Goal: Task Accomplishment & Management: Manage account settings

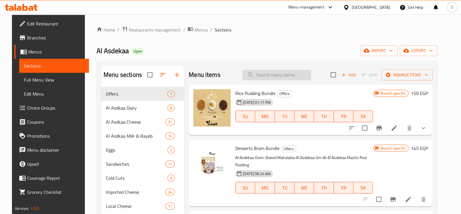
click at [271, 74] on input "search" at bounding box center [276, 75] width 69 height 10
click at [195, 30] on span "Menus" at bounding box center [201, 29] width 13 height 7
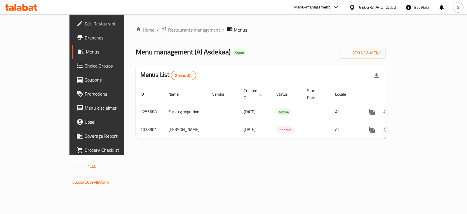
click at [168, 29] on span "Restaurants management" at bounding box center [194, 29] width 52 height 7
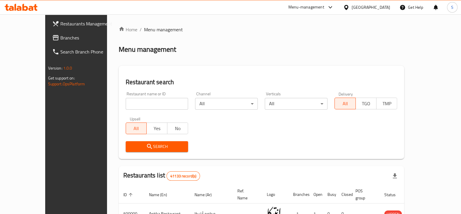
click at [136, 106] on input "search" at bounding box center [157, 104] width 63 height 12
click at [129, 105] on input "search" at bounding box center [157, 104] width 63 height 12
type input "khodar"
click at [145, 145] on span "Search" at bounding box center [156, 146] width 53 height 7
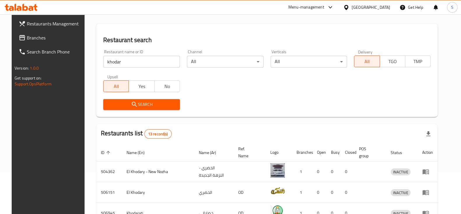
scroll to position [109, 0]
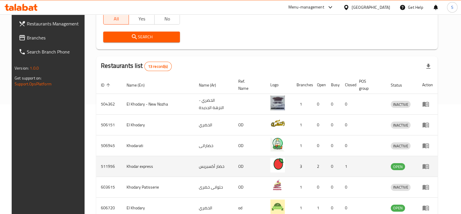
click at [433, 166] on link "enhanced table" at bounding box center [427, 165] width 11 height 7
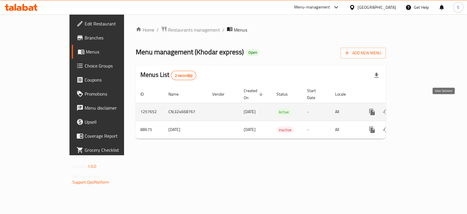
click at [417, 109] on icon "enhanced table" at bounding box center [413, 111] width 5 height 5
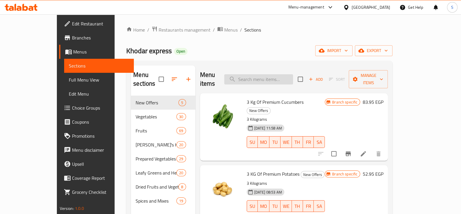
click at [264, 75] on input "search" at bounding box center [258, 79] width 69 height 10
type input "t"
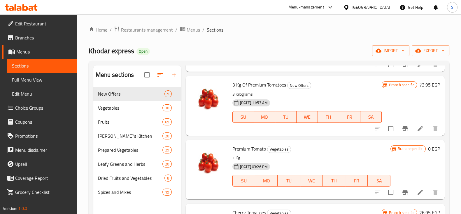
scroll to position [73, 0]
type input "to"
click at [403, 126] on icon "Branch-specific-item" at bounding box center [405, 127] width 5 height 5
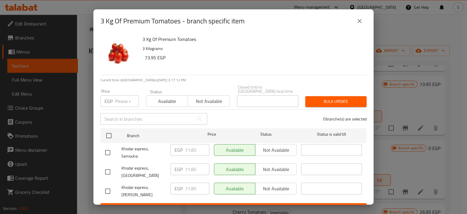
click at [119, 97] on input "number" at bounding box center [127, 101] width 24 height 12
type input "7"
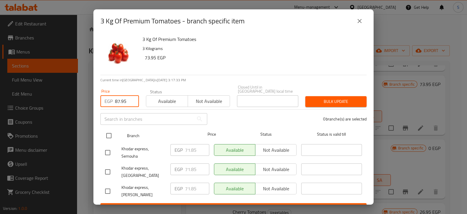
type input "87.95"
click at [110, 130] on input "checkbox" at bounding box center [109, 135] width 12 height 12
checkbox input "true"
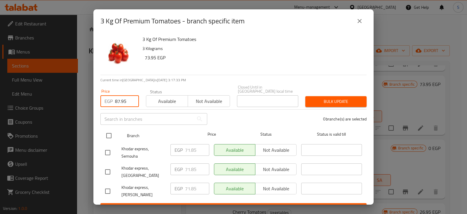
checkbox input "true"
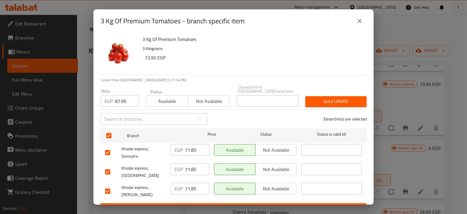
click at [165, 97] on span "Available" at bounding box center [166, 101] width 37 height 8
click at [167, 97] on span "Available" at bounding box center [166, 101] width 37 height 8
click at [169, 97] on span "Available" at bounding box center [166, 101] width 37 height 8
click at [329, 98] on span "Bulk update" at bounding box center [336, 101] width 52 height 7
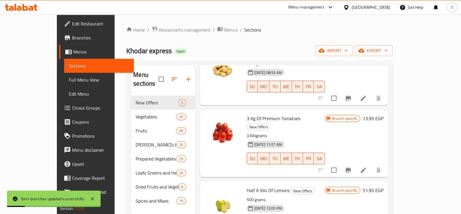
scroll to position [0, 0]
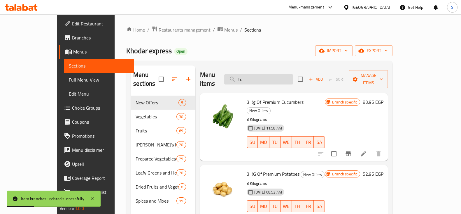
click at [266, 75] on input "to" at bounding box center [258, 79] width 69 height 10
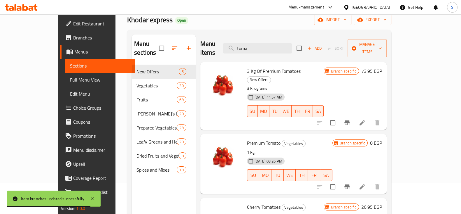
scroll to position [73, 0]
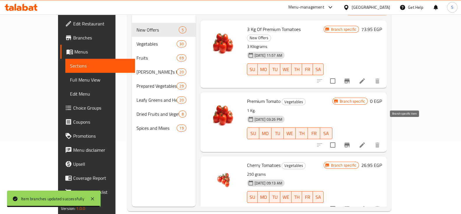
type input "toma"
click at [351, 141] on icon "Branch-specific-item" at bounding box center [347, 144] width 7 height 7
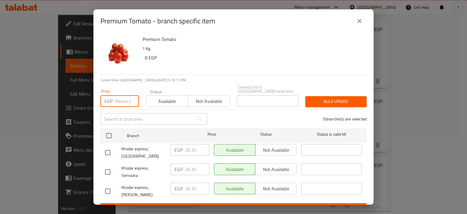
click at [117, 95] on input "number" at bounding box center [127, 101] width 24 height 12
click at [113, 95] on div "EGP Price" at bounding box center [119, 101] width 39 height 12
click at [117, 98] on input "number" at bounding box center [127, 101] width 24 height 12
type input "31.75"
click at [156, 97] on span "Available" at bounding box center [166, 101] width 37 height 8
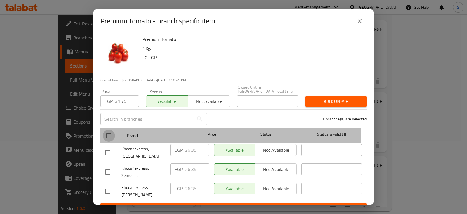
click at [108, 130] on input "checkbox" at bounding box center [109, 135] width 12 height 12
checkbox input "true"
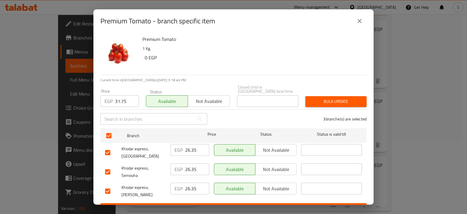
click at [334, 98] on span "Bulk update" at bounding box center [336, 101] width 52 height 7
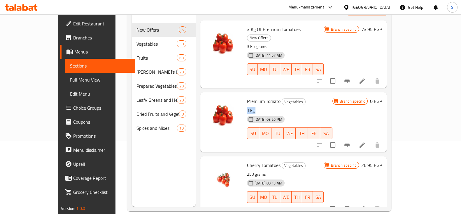
drag, startPoint x: 232, startPoint y: 91, endPoint x: 250, endPoint y: 91, distance: 18.4
click at [250, 95] on div "Premium Tomato Vegetables 1 Kg. 11-09-2024 03:26 PM SU MO TU WE TH FR SA" at bounding box center [290, 122] width 90 height 55
drag, startPoint x: 233, startPoint y: 84, endPoint x: 268, endPoint y: 85, distance: 35.3
click at [268, 97] on h6 "Premium Tomato Vegetables" at bounding box center [289, 101] width 85 height 8
click at [365, 142] on icon at bounding box center [362, 144] width 5 height 5
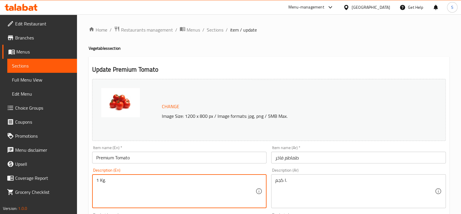
drag, startPoint x: 116, startPoint y: 179, endPoint x: 70, endPoint y: 176, distance: 45.6
type textarea "Choose Weight"
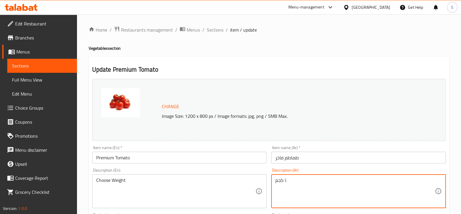
drag, startPoint x: 296, startPoint y: 180, endPoint x: 256, endPoint y: 176, distance: 40.2
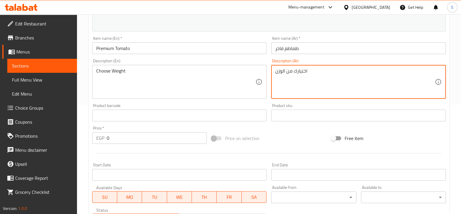
scroll to position [109, 0]
type textarea "اختيارك من الوزن"
drag, startPoint x: 48, startPoint y: 136, endPoint x: 34, endPoint y: 136, distance: 13.7
click at [34, 136] on div "Edit Restaurant Branches Menus Sections Full Menu View Edit Menu Choice Groups …" at bounding box center [230, 108] width 461 height 406
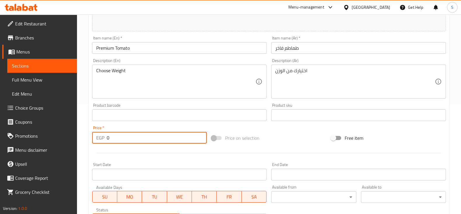
drag, startPoint x: 119, startPoint y: 146, endPoint x: 120, endPoint y: 149, distance: 3.1
click at [119, 146] on div at bounding box center [269, 153] width 358 height 14
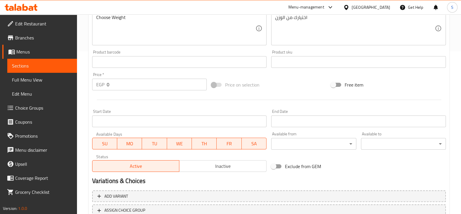
scroll to position [207, 0]
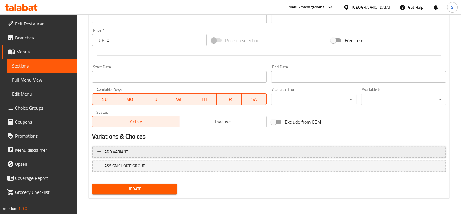
click at [135, 151] on span "Add variant" at bounding box center [268, 151] width 343 height 7
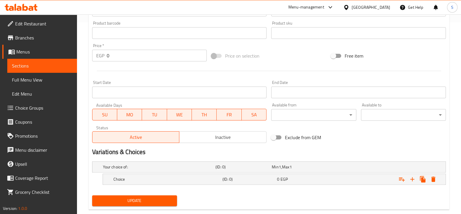
scroll to position [203, 0]
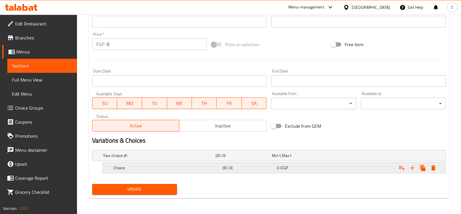
click at [132, 168] on h5 "Choice" at bounding box center [166, 168] width 107 height 6
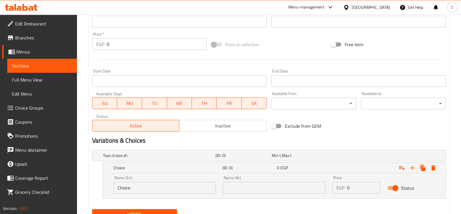
drag, startPoint x: 134, startPoint y: 185, endPoint x: 99, endPoint y: 184, distance: 34.4
click at [101, 185] on div "Choice (ID: 0) 0 EGP Name (En) Choice Name (En) Name (Ar) Name (Ar) Price EGP 0…" at bounding box center [269, 180] width 354 height 36
type input "1 Kilo"
type input "ا"
type input "1 كيلو"
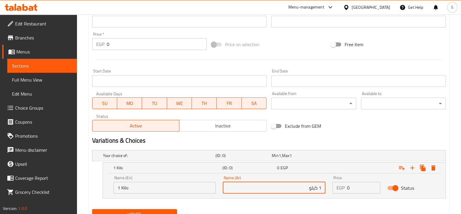
drag, startPoint x: 354, startPoint y: 188, endPoint x: 320, endPoint y: 187, distance: 33.8
click at [326, 188] on div "Name (En) 1 Kilo Name (En) Name (Ar) 1 كيلو Name (Ar) Price EGP 0 Price Status" at bounding box center [274, 184] width 329 height 25
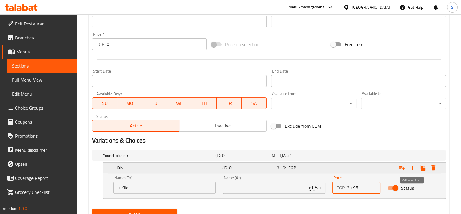
type input "31.95"
click at [414, 166] on icon "Expand" at bounding box center [412, 167] width 7 height 7
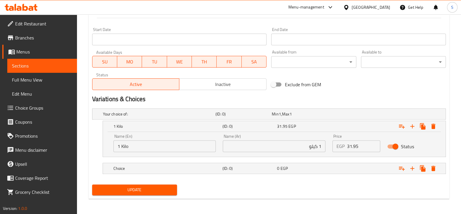
scroll to position [245, 0]
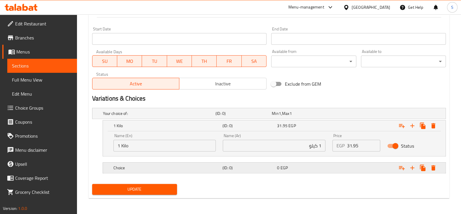
click at [132, 169] on h5 "Choice" at bounding box center [166, 168] width 107 height 6
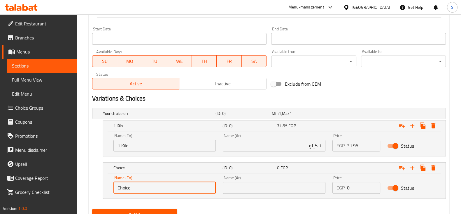
drag, startPoint x: 118, startPoint y: 188, endPoint x: 96, endPoint y: 186, distance: 22.3
click at [97, 187] on div "Choice (ID: 0) 0 EGP Name (En) Choice Name (En) Name (Ar) Name (Ar) Price EGP 0…" at bounding box center [269, 180] width 354 height 36
type input "1/2 Kilo"
click at [231, 184] on input "text" at bounding box center [274, 187] width 103 height 12
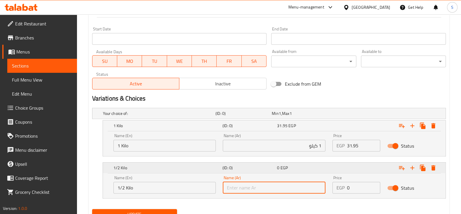
type input "1/2 كيلو"
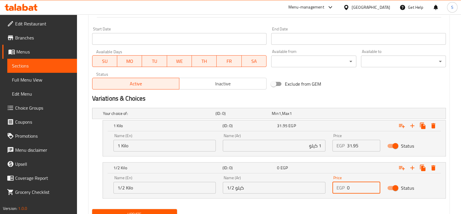
drag, startPoint x: 355, startPoint y: 186, endPoint x: 330, endPoint y: 185, distance: 24.9
click at [331, 185] on div "Price EGP 0 Price" at bounding box center [356, 184] width 55 height 25
click at [353, 186] on input "0" at bounding box center [363, 187] width 33 height 12
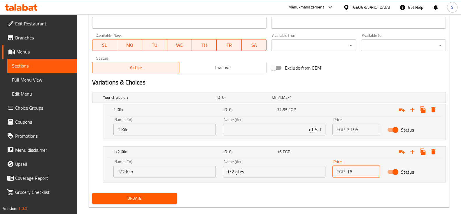
scroll to position [270, 0]
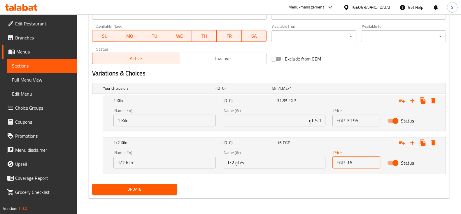
type input "16"
drag, startPoint x: 134, startPoint y: 188, endPoint x: 140, endPoint y: 189, distance: 6.2
click at [134, 187] on span "Update" at bounding box center [135, 188] width 76 height 7
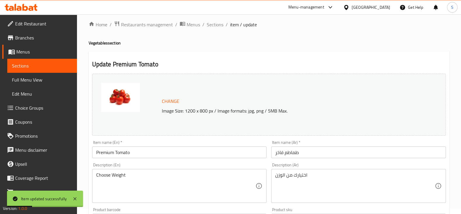
scroll to position [0, 0]
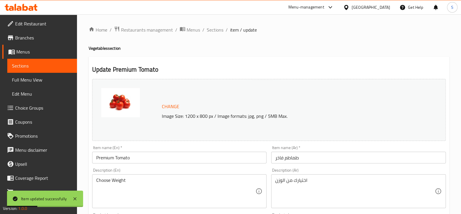
click at [216, 28] on span "Sections" at bounding box center [215, 29] width 17 height 7
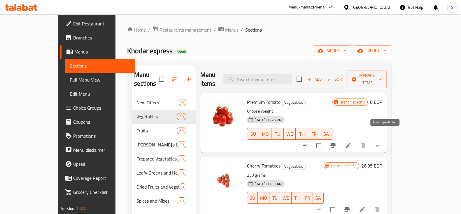
click at [336, 143] on icon "Branch-specific-item" at bounding box center [332, 145] width 5 height 5
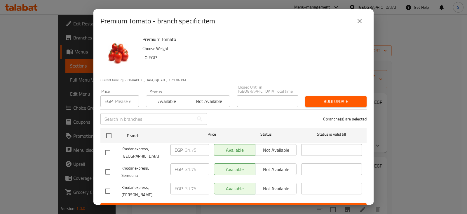
click at [119, 97] on input "number" at bounding box center [127, 101] width 24 height 12
type input "0"
click at [158, 97] on span "Available" at bounding box center [166, 101] width 37 height 8
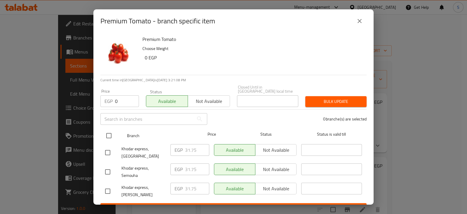
click at [110, 131] on input "checkbox" at bounding box center [109, 135] width 12 height 12
checkbox input "true"
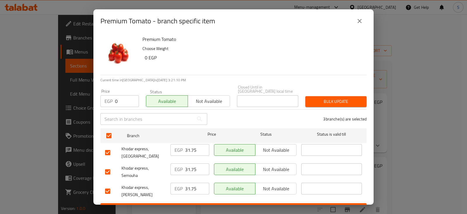
click at [328, 98] on span "Bulk update" at bounding box center [336, 101] width 52 height 7
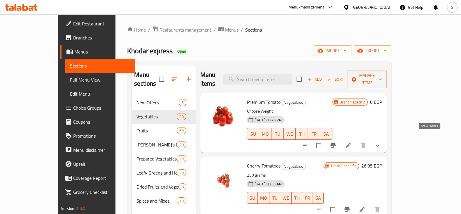
click at [381, 142] on icon "show more" at bounding box center [377, 145] width 7 height 7
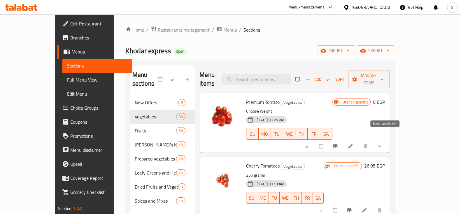
click at [338, 143] on icon "Branch-specific-item" at bounding box center [336, 146] width 6 height 6
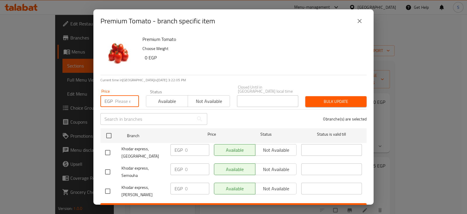
click at [121, 96] on input "number" at bounding box center [127, 101] width 24 height 12
click at [119, 98] on input "number" at bounding box center [127, 101] width 24 height 12
click at [120, 97] on input "number" at bounding box center [127, 101] width 24 height 12
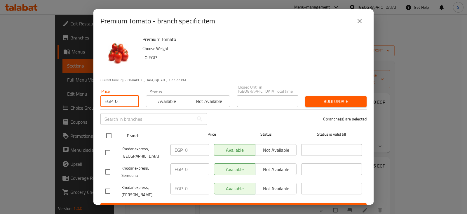
type input "0"
click at [106, 129] on input "checkbox" at bounding box center [109, 135] width 12 height 12
checkbox input "true"
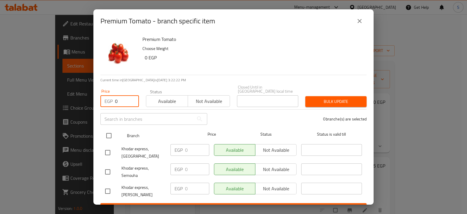
checkbox input "true"
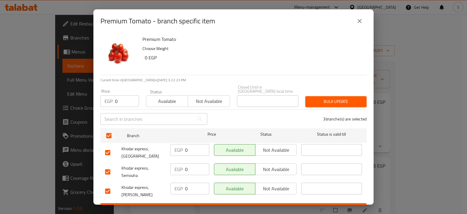
drag, startPoint x: 169, startPoint y: 95, endPoint x: 238, endPoint y: 104, distance: 68.9
click at [169, 97] on span "Available" at bounding box center [166, 101] width 37 height 8
click at [324, 98] on span "Bulk update" at bounding box center [336, 101] width 52 height 7
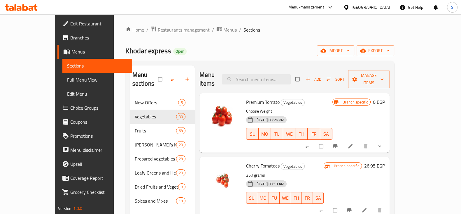
click at [158, 28] on span "Restaurants management" at bounding box center [184, 29] width 52 height 7
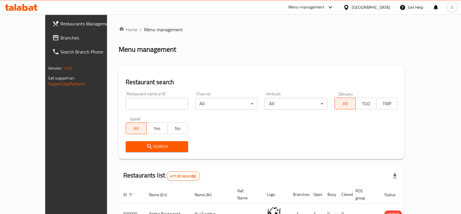
click at [138, 104] on input "search" at bounding box center [157, 104] width 63 height 12
type input "[PERSON_NAME]"
click at [146, 144] on span "Search" at bounding box center [156, 146] width 53 height 7
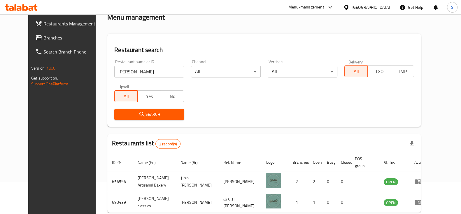
scroll to position [56, 0]
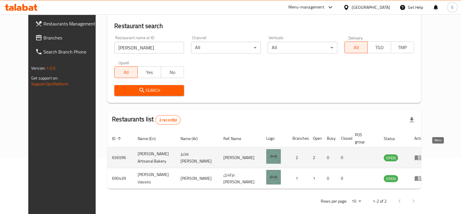
click at [421, 154] on icon "enhanced table" at bounding box center [417, 157] width 7 height 7
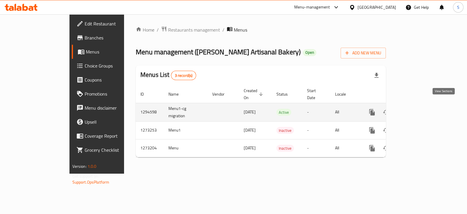
click at [417, 109] on icon "enhanced table" at bounding box center [413, 112] width 7 height 7
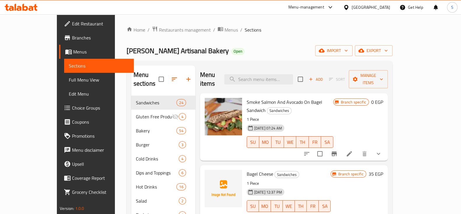
click at [263, 82] on div "Menu items Add Sort Manage items" at bounding box center [294, 79] width 188 height 28
click at [265, 75] on input "search" at bounding box center [258, 79] width 69 height 10
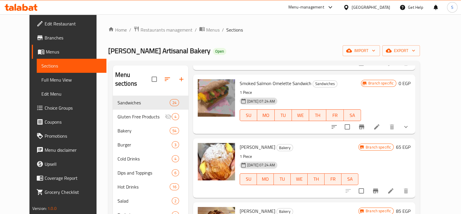
scroll to position [182, 0]
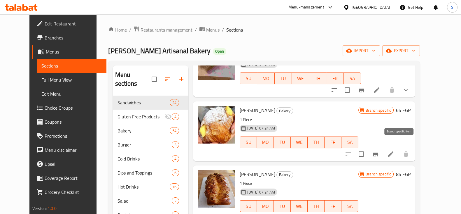
type input "almon"
click at [378, 151] on icon "Branch-specific-item" at bounding box center [375, 153] width 5 height 5
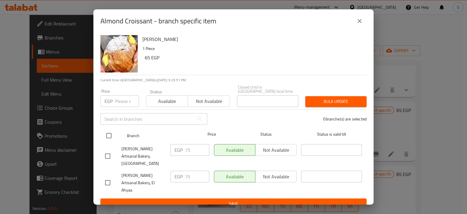
click at [106, 135] on input "checkbox" at bounding box center [109, 135] width 12 height 12
checkbox input "true"
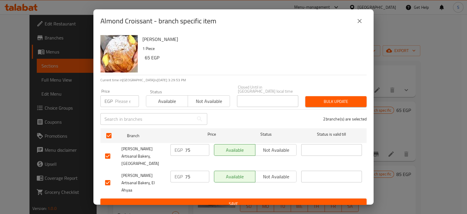
click at [273, 153] on span "Not available" at bounding box center [276, 150] width 36 height 8
click at [276, 172] on span "Not available" at bounding box center [276, 176] width 36 height 8
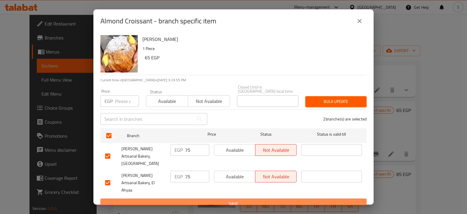
click at [266, 200] on span "Save" at bounding box center [233, 203] width 257 height 7
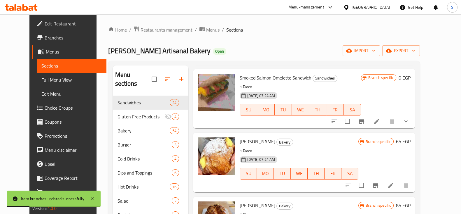
scroll to position [109, 0]
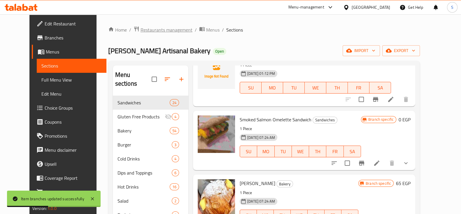
click at [167, 29] on span "Restaurants management" at bounding box center [167, 29] width 52 height 7
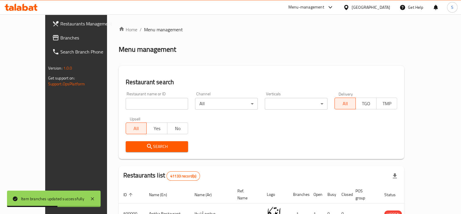
click at [128, 104] on input "search" at bounding box center [157, 104] width 63 height 12
type input "[PERSON_NAME]"
click at [137, 146] on span "Search" at bounding box center [156, 146] width 53 height 7
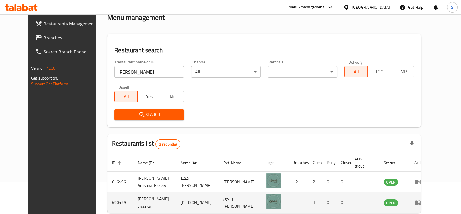
scroll to position [56, 0]
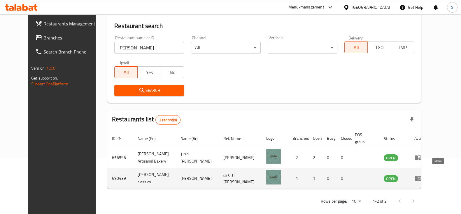
click at [421, 176] on icon "enhanced table" at bounding box center [418, 178] width 6 height 5
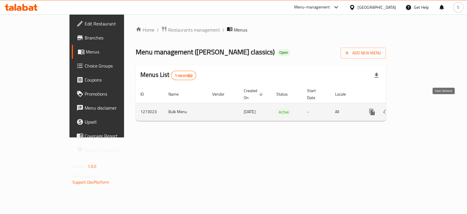
click at [417, 108] on icon "enhanced table" at bounding box center [413, 111] width 7 height 7
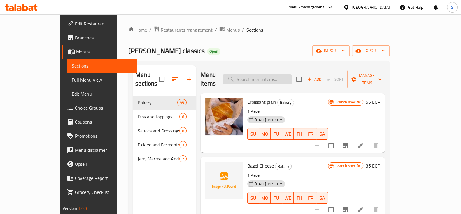
click at [274, 74] on input "search" at bounding box center [257, 79] width 69 height 10
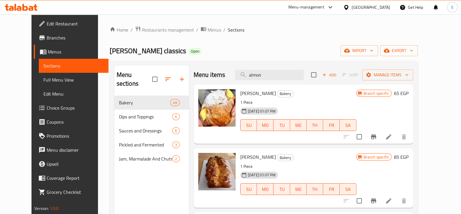
type input "almon"
click at [376, 136] on icon "Branch-specific-item" at bounding box center [373, 136] width 5 height 5
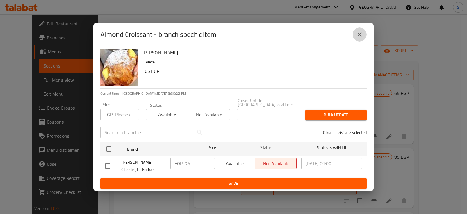
click at [359, 34] on icon "close" at bounding box center [359, 34] width 7 height 7
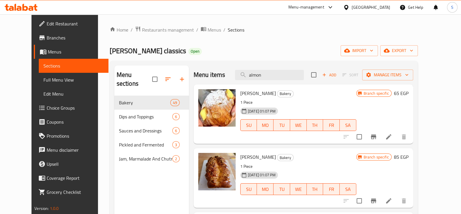
drag, startPoint x: 281, startPoint y: 74, endPoint x: 223, endPoint y: 73, distance: 58.0
click at [227, 74] on div "Menu items [PERSON_NAME] Add Sort Manage items" at bounding box center [304, 74] width 220 height 19
